Goal: Task Accomplishment & Management: Complete application form

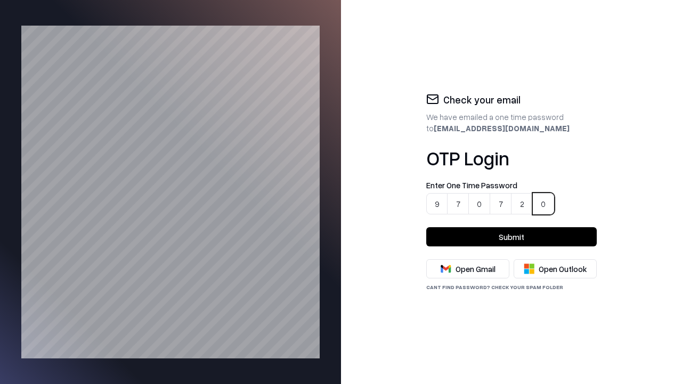
type input "******"
click at [512, 237] on button "Submit" at bounding box center [511, 236] width 171 height 19
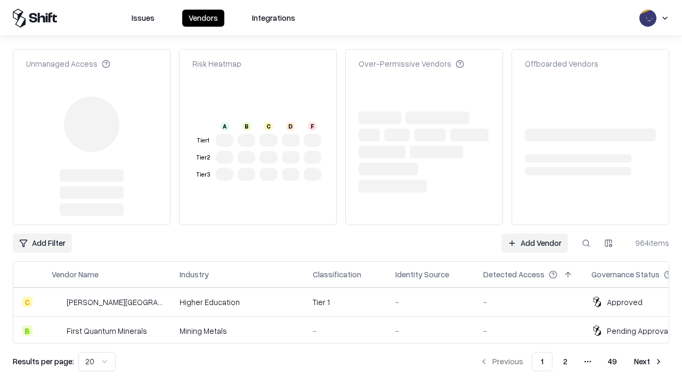
click at [535, 233] on link "Add Vendor" at bounding box center [535, 242] width 67 height 19
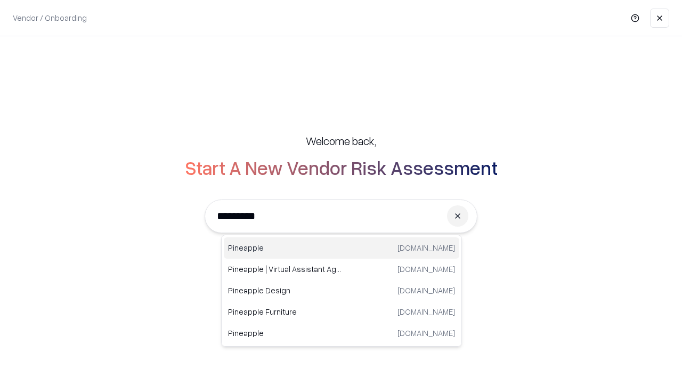
click at [342, 248] on div "Pineapple [DOMAIN_NAME]" at bounding box center [342, 247] width 236 height 21
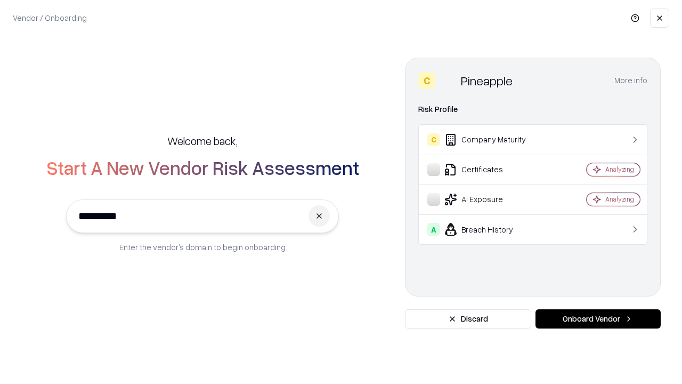
type input "*********"
click at [598, 319] on button "Onboard Vendor" at bounding box center [598, 318] width 125 height 19
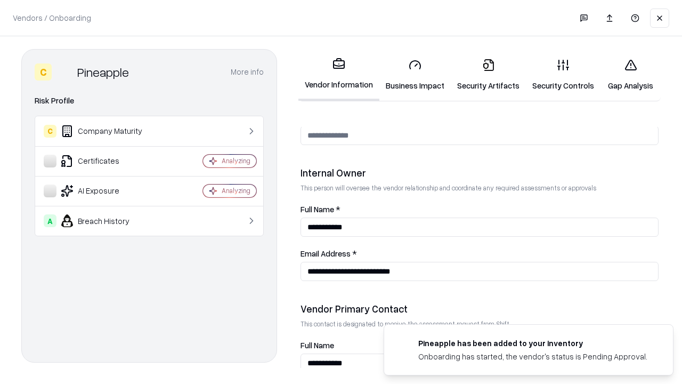
scroll to position [552, 0]
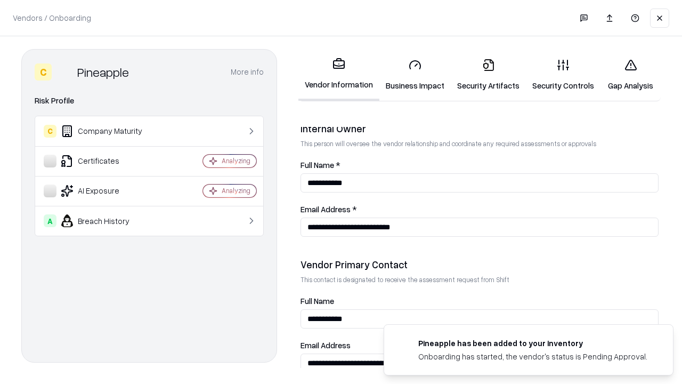
click at [482, 75] on link "Security Artifacts" at bounding box center [488, 75] width 75 height 50
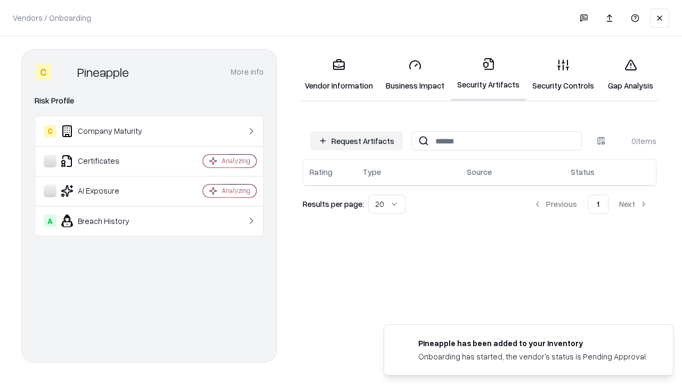
click at [358, 141] on button "Request Artifacts" at bounding box center [356, 140] width 93 height 19
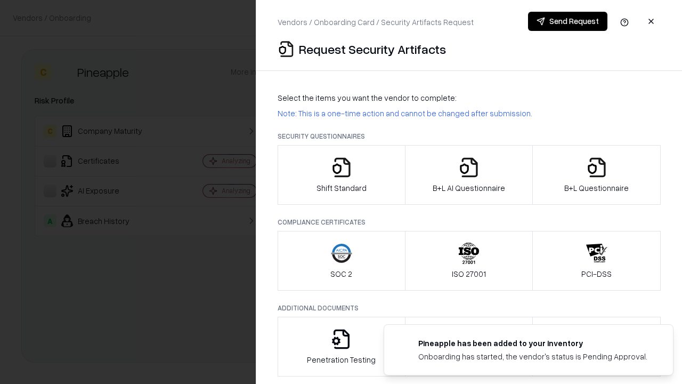
click at [597, 175] on icon "button" at bounding box center [596, 167] width 21 height 21
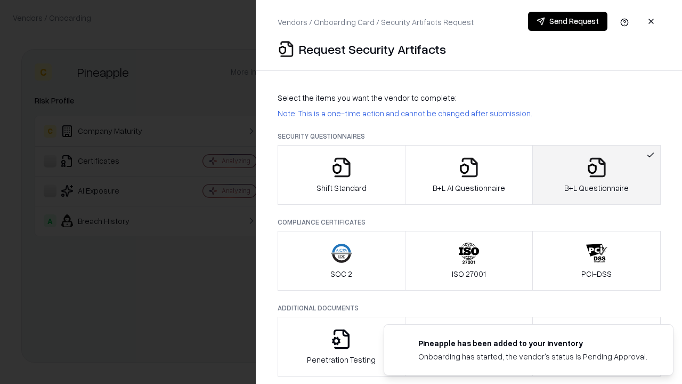
click at [469, 175] on icon "button" at bounding box center [468, 167] width 21 height 21
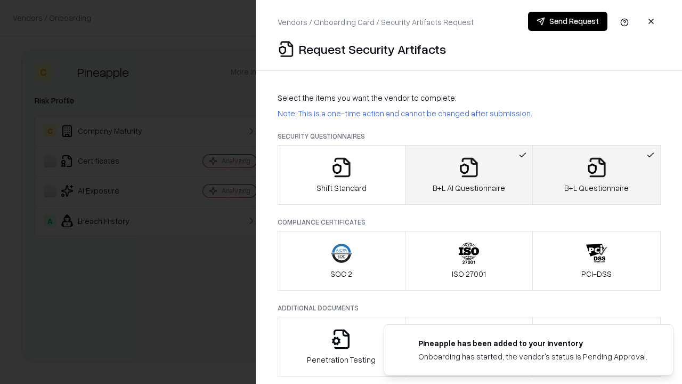
click at [568, 21] on button "Send Request" at bounding box center [567, 21] width 79 height 19
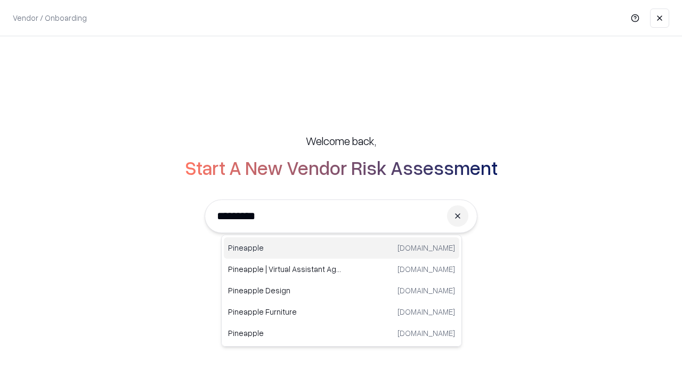
click at [342, 248] on div "Pineapple [DOMAIN_NAME]" at bounding box center [342, 247] width 236 height 21
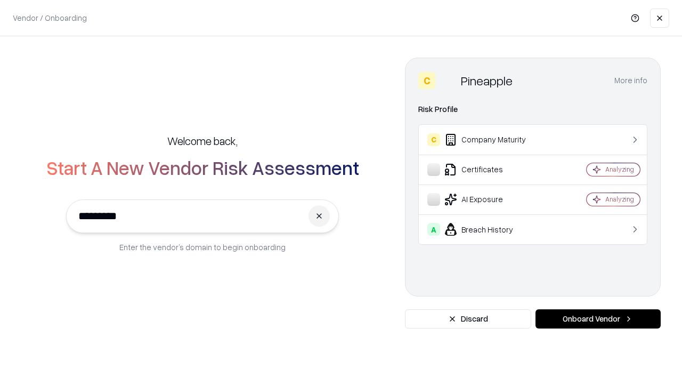
type input "*********"
click at [598, 319] on button "Onboard Vendor" at bounding box center [598, 318] width 125 height 19
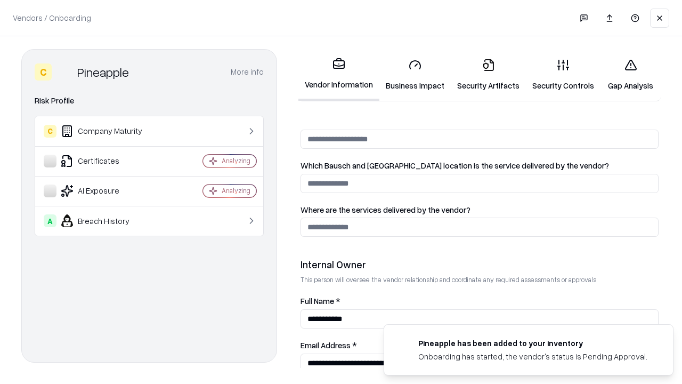
scroll to position [552, 0]
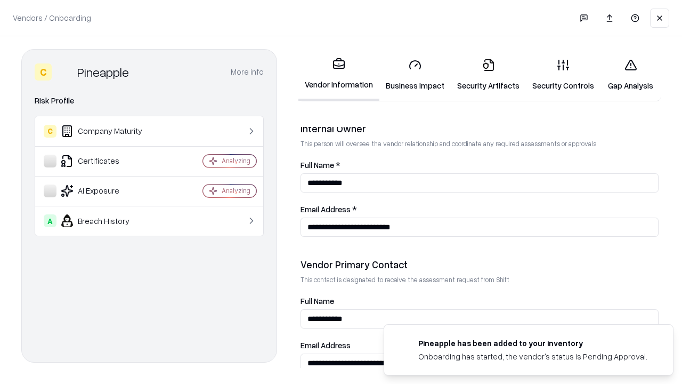
click at [626, 75] on link "Gap Analysis" at bounding box center [631, 75] width 60 height 50
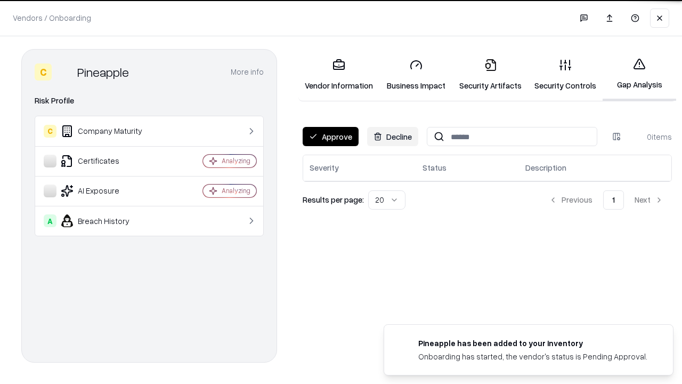
click at [330, 136] on button "Approve" at bounding box center [331, 136] width 56 height 19
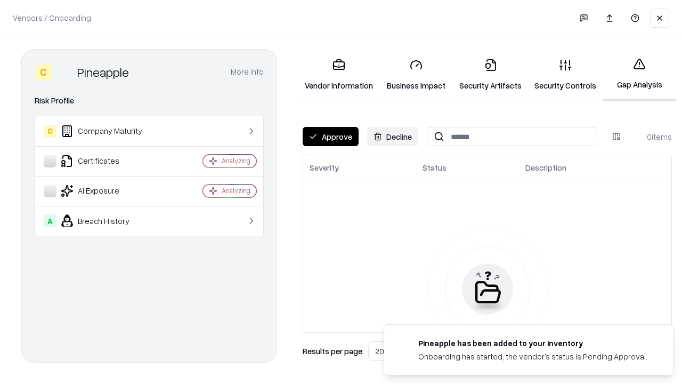
click at [330, 136] on button "Approve" at bounding box center [331, 136] width 56 height 19
